Goal: Information Seeking & Learning: Learn about a topic

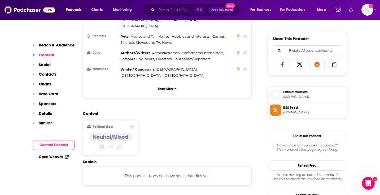
click at [172, 8] on input "Search podcasts, credits, & more..." at bounding box center [176, 10] width 38 height 8
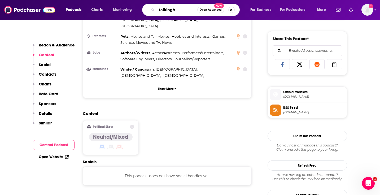
type input "talkinghe"
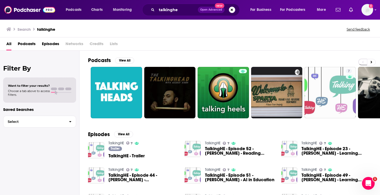
click at [122, 156] on span "TalkingHE - Trailer" at bounding box center [127, 156] width 36 height 5
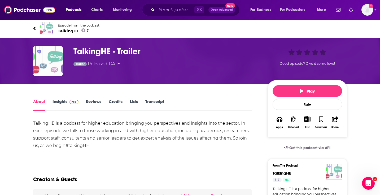
click at [63, 101] on link "Insights" at bounding box center [66, 105] width 26 height 12
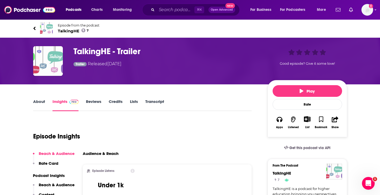
click at [68, 31] on span "TalkingHE 7" at bounding box center [79, 30] width 42 height 5
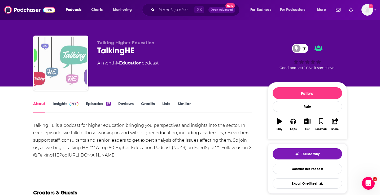
click at [68, 104] on span at bounding box center [72, 103] width 11 height 5
